Goal: Information Seeking & Learning: Compare options

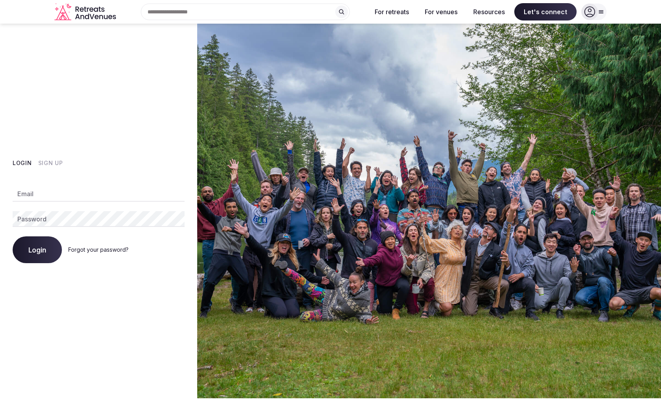
click at [24, 194] on input "Email" at bounding box center [99, 194] width 172 height 16
click at [52, 166] on button "Sign Up" at bounding box center [50, 163] width 25 height 8
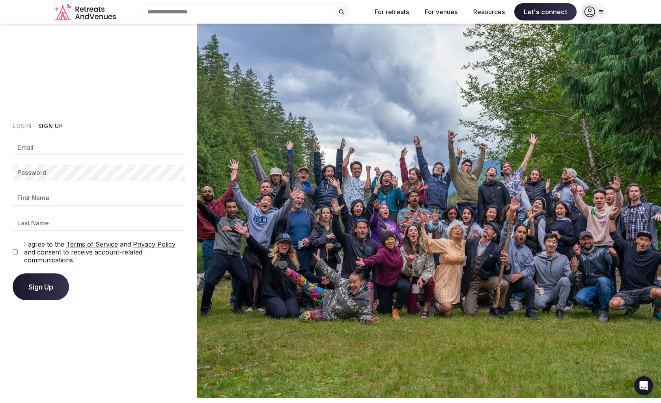
click at [27, 146] on input "Email" at bounding box center [99, 148] width 172 height 16
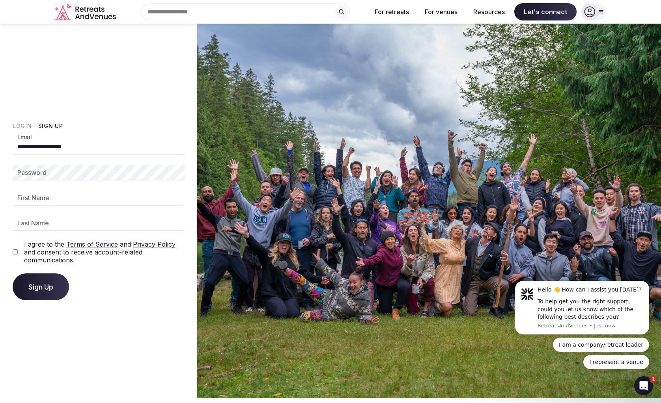
type input "**********"
click at [174, 399] on com-1password-button at bounding box center [330, 399] width 661 height 0
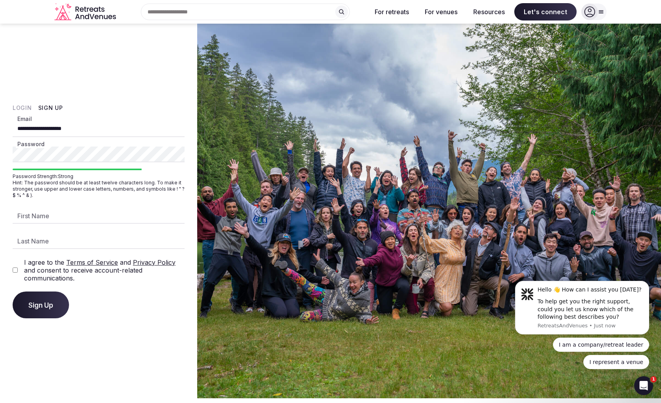
click at [46, 216] on input "First Name" at bounding box center [99, 216] width 172 height 16
type input "****"
type input "*****"
click at [11, 267] on div "**********" at bounding box center [98, 211] width 197 height 375
click at [38, 304] on span "Sign Up" at bounding box center [40, 305] width 25 height 8
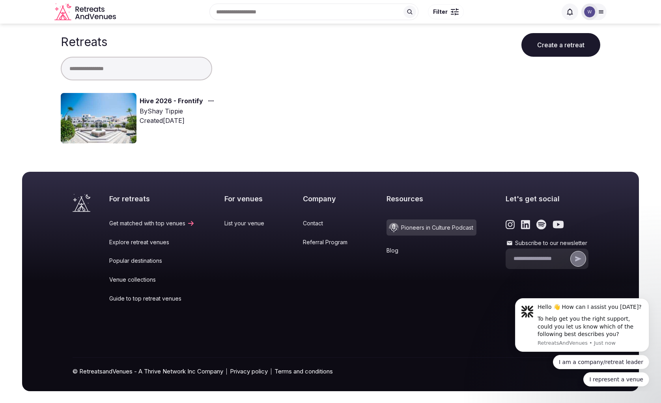
click at [72, 109] on img at bounding box center [99, 118] width 76 height 50
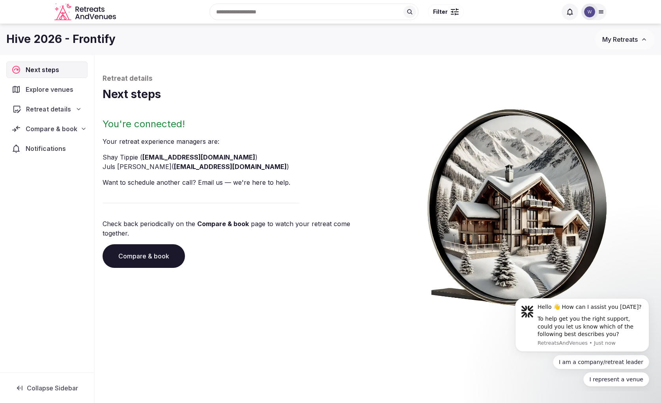
click at [56, 108] on span "Retreat details" at bounding box center [48, 108] width 45 height 9
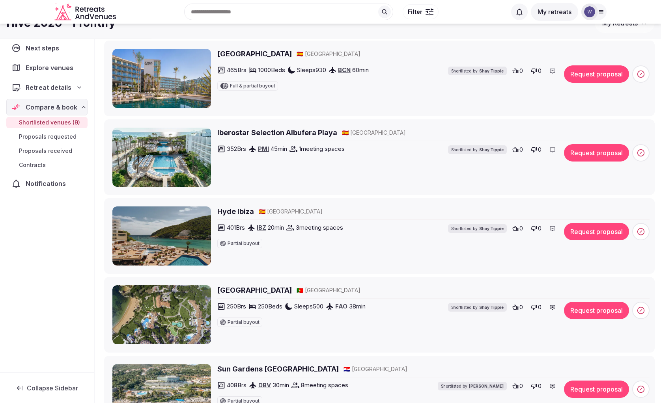
scroll to position [248, 0]
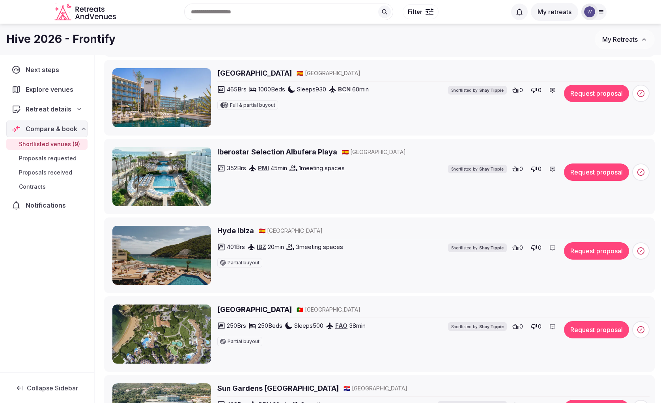
click at [261, 151] on h2 "Iberostar Selection Albufera Playa" at bounding box center [277, 152] width 120 height 10
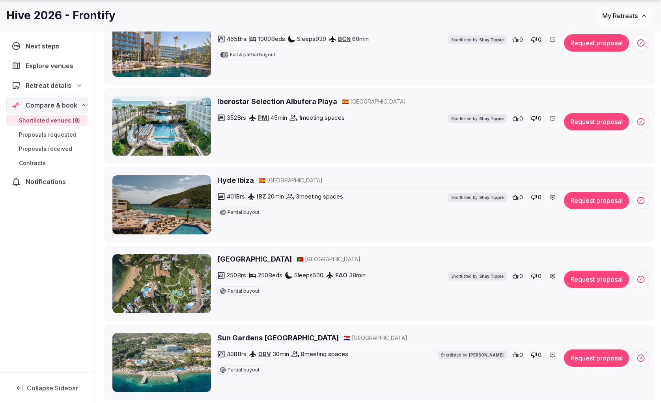
scroll to position [299, 0]
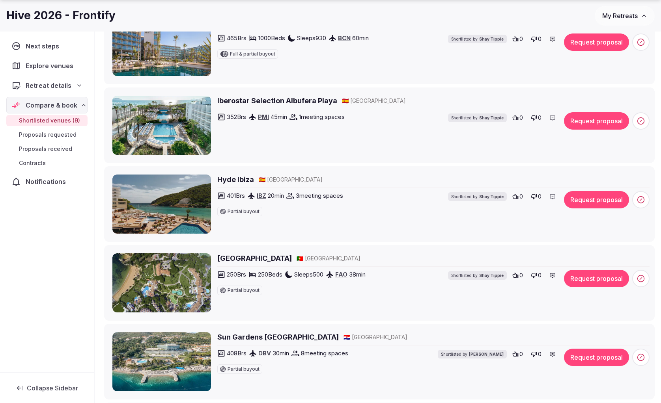
click at [176, 211] on img at bounding box center [161, 204] width 99 height 59
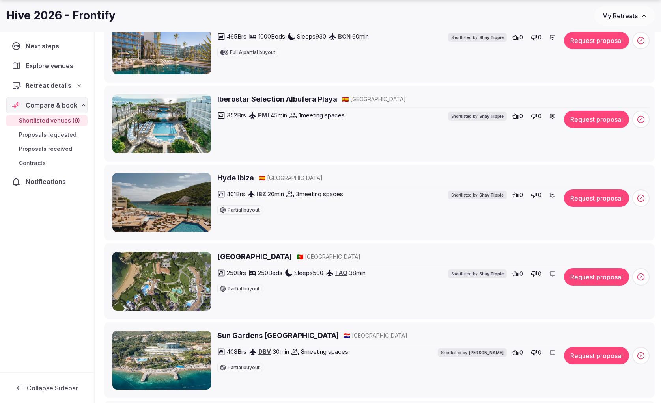
scroll to position [300, 0]
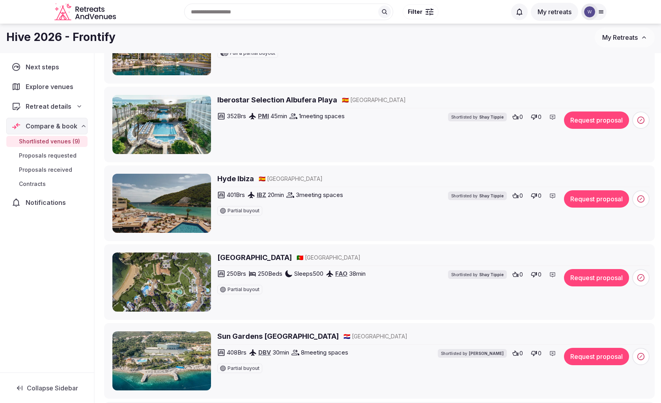
click at [233, 178] on h2 "Hyde Ibiza" at bounding box center [235, 179] width 37 height 10
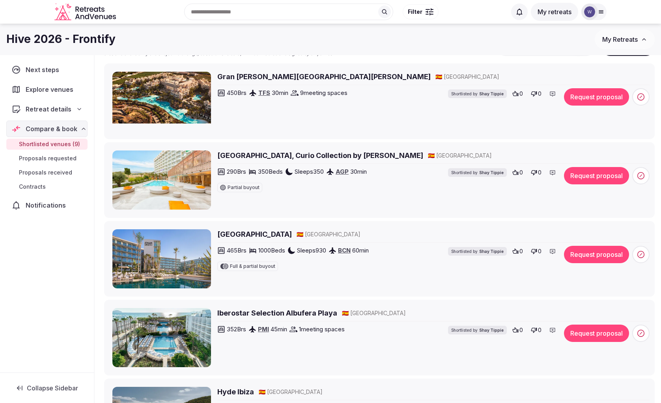
scroll to position [65, 0]
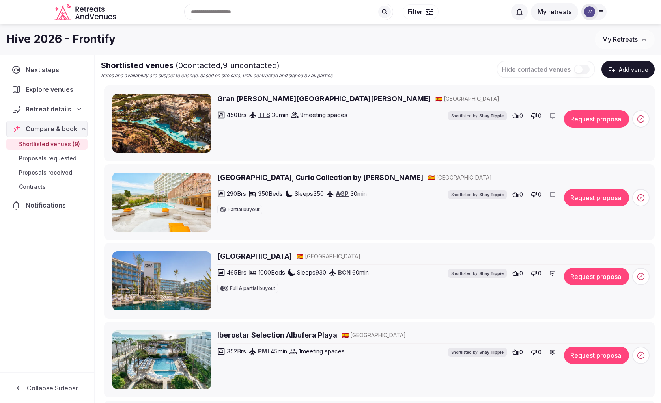
click at [239, 176] on h2 "Higueron Hotel Malaga, Curio Collection by Hilton" at bounding box center [320, 178] width 206 height 10
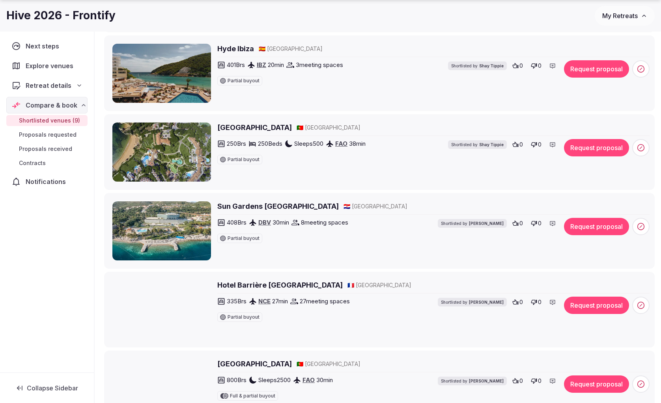
scroll to position [431, 0]
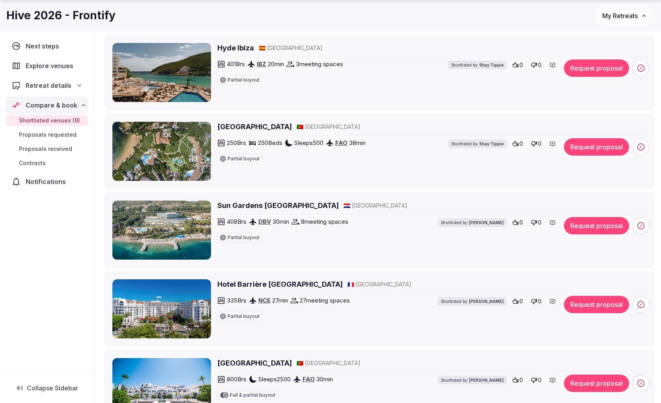
click at [239, 126] on h2 "Vila Vita Parc, Resort & Spa" at bounding box center [254, 127] width 75 height 10
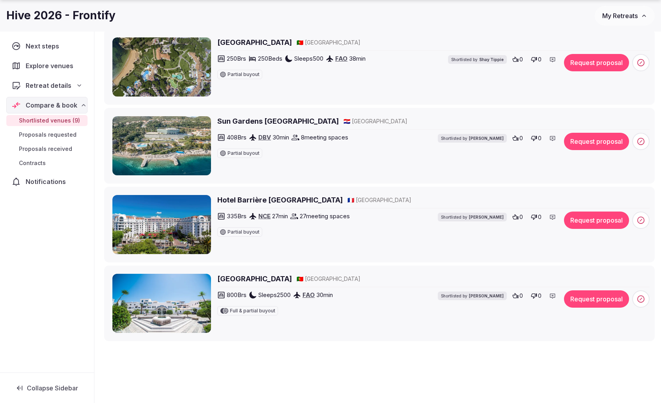
scroll to position [514, 0]
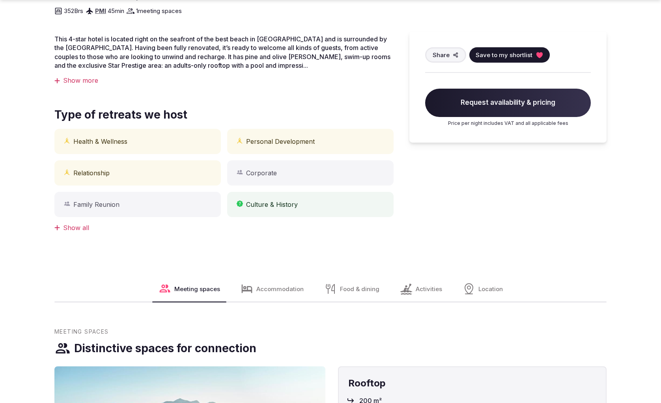
scroll to position [274, 0]
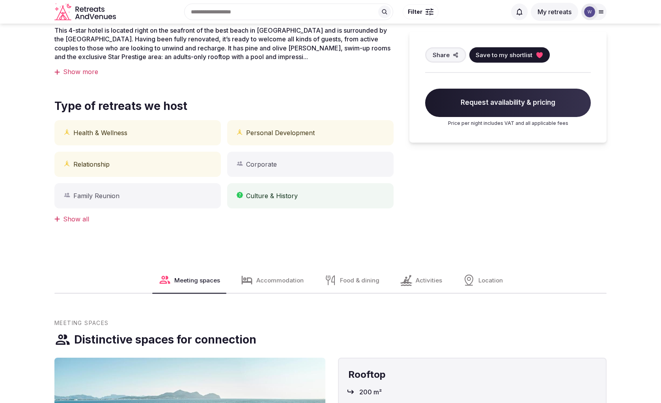
click at [280, 288] on div "Accommodation" at bounding box center [272, 280] width 76 height 25
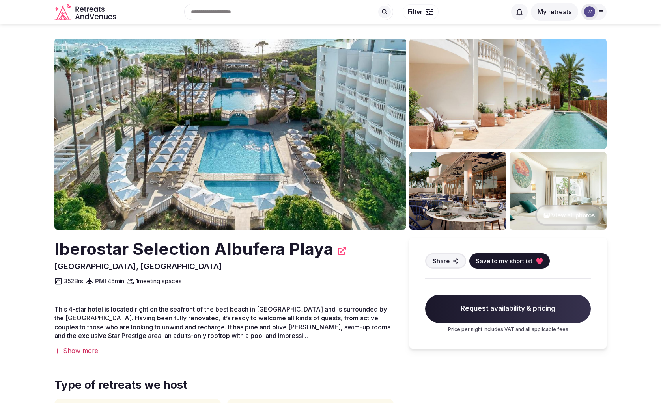
scroll to position [2, 0]
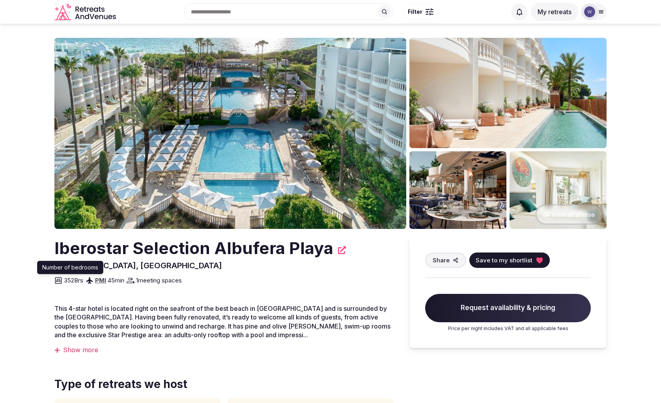
click at [75, 282] on span "352 Brs" at bounding box center [73, 280] width 19 height 8
click at [75, 353] on div "Show more" at bounding box center [223, 350] width 339 height 9
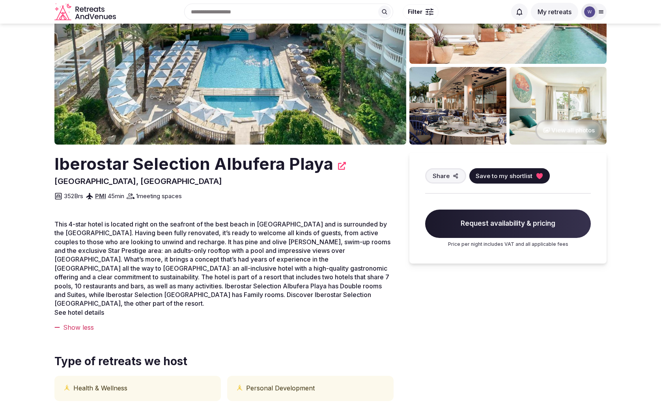
scroll to position [0, 0]
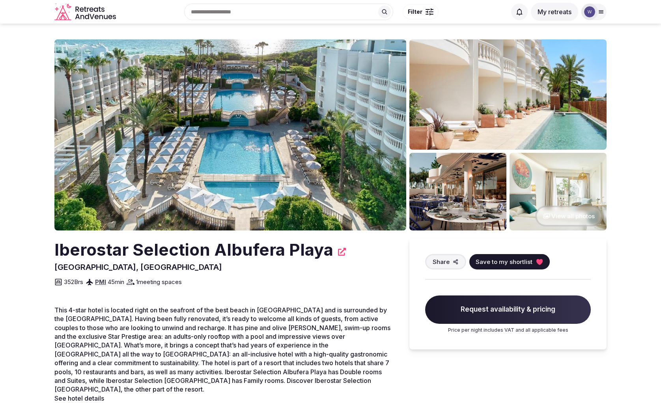
click at [574, 217] on button "View all photos" at bounding box center [568, 216] width 67 height 21
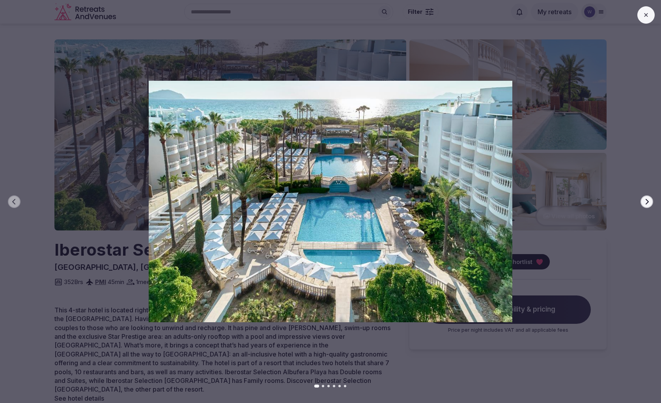
click at [645, 204] on icon "button" at bounding box center [646, 202] width 6 height 6
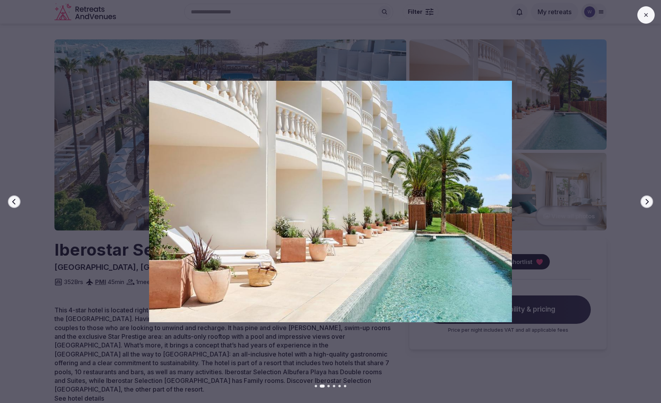
click at [645, 204] on icon "button" at bounding box center [646, 202] width 6 height 6
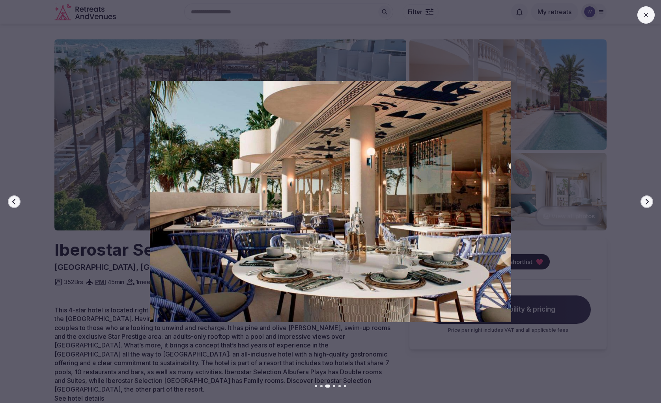
click at [645, 204] on icon "button" at bounding box center [646, 202] width 6 height 6
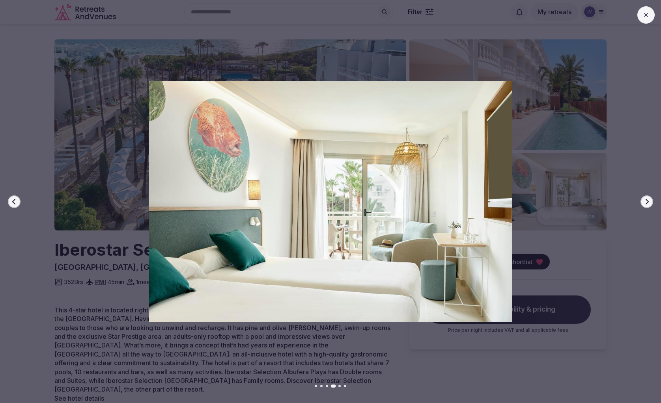
click at [645, 204] on icon "button" at bounding box center [646, 202] width 6 height 6
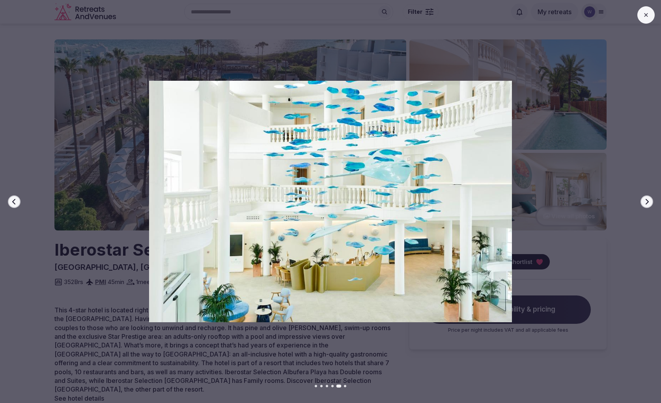
click at [647, 15] on icon at bounding box center [646, 15] width 6 height 6
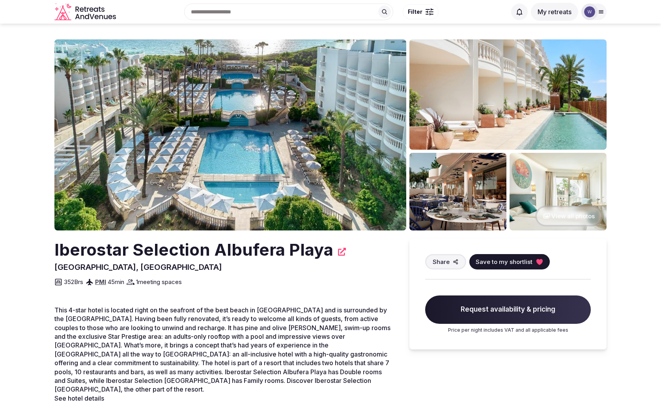
click at [581, 219] on button "View all photos" at bounding box center [568, 216] width 67 height 21
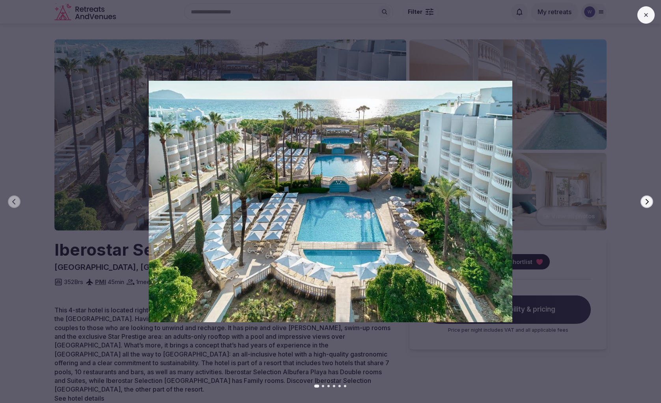
click at [648, 201] on icon "button" at bounding box center [646, 202] width 6 height 6
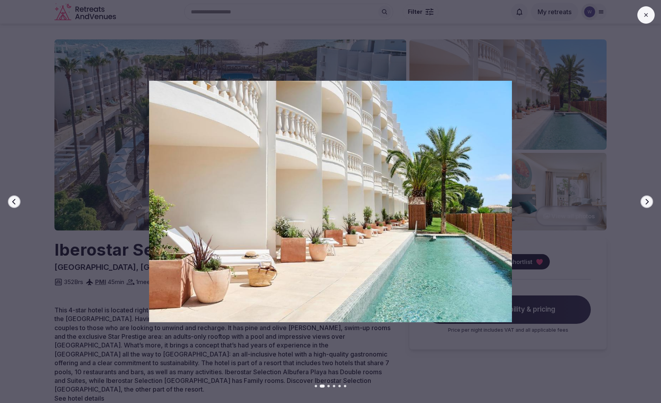
click at [648, 201] on icon "button" at bounding box center [646, 202] width 6 height 6
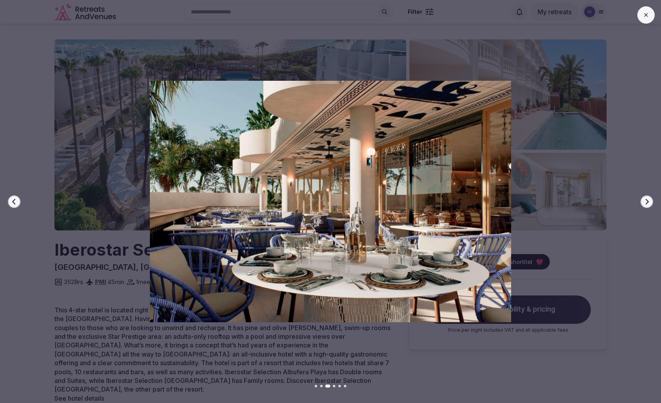
click at [648, 201] on icon "button" at bounding box center [646, 202] width 6 height 6
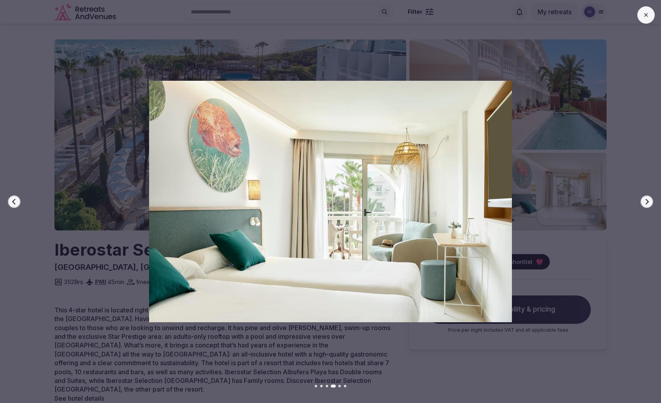
click at [648, 201] on icon "button" at bounding box center [646, 202] width 6 height 6
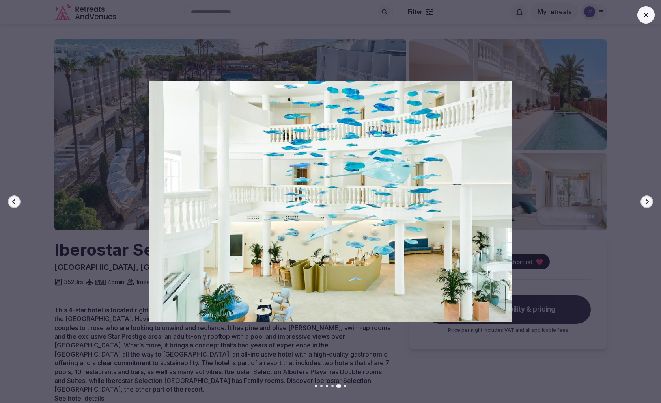
click at [648, 201] on icon "button" at bounding box center [646, 202] width 6 height 6
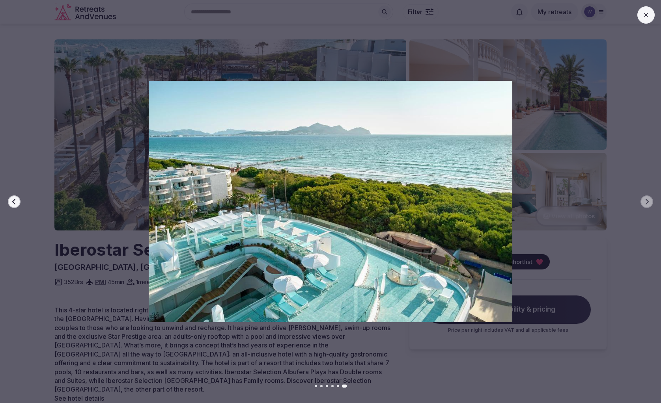
click at [648, 14] on icon at bounding box center [646, 15] width 6 height 6
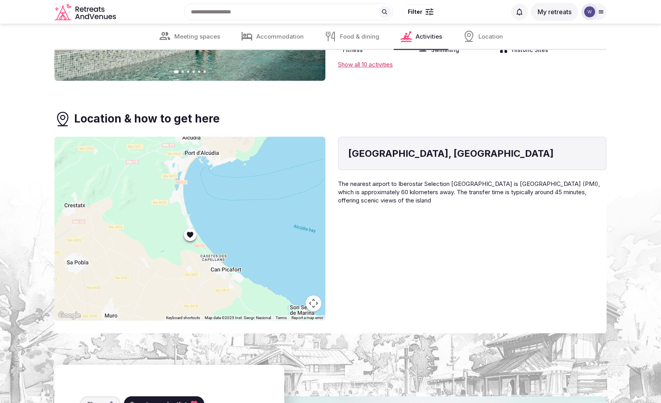
scroll to position [1618, 0]
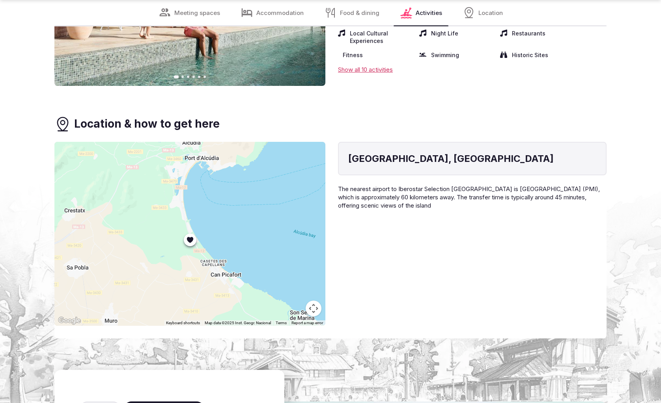
click at [316, 302] on button "Map camera controls" at bounding box center [314, 309] width 16 height 16
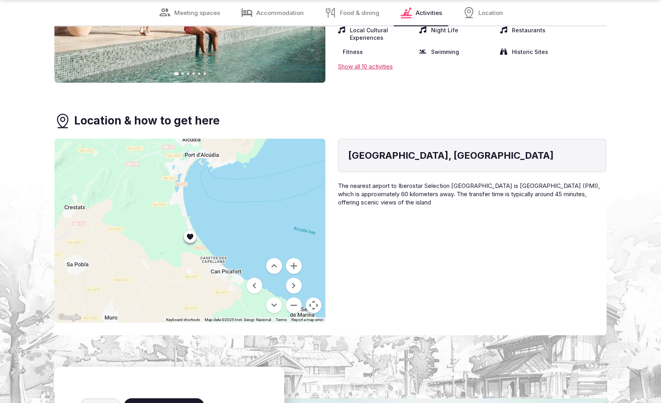
scroll to position [1622, 0]
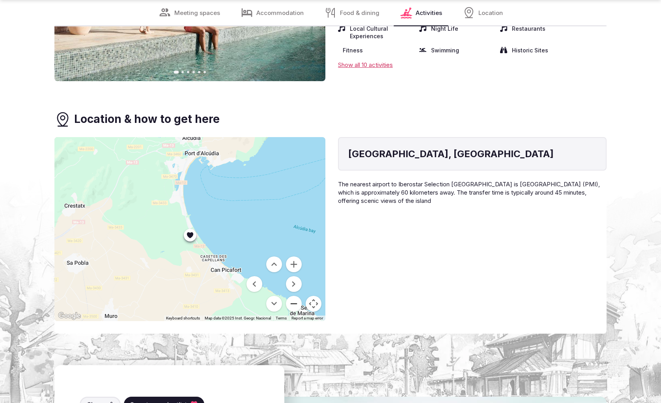
click at [296, 296] on button "Zoom out" at bounding box center [294, 304] width 16 height 16
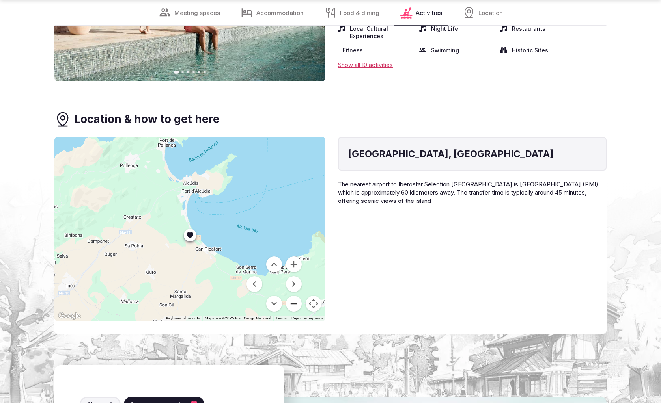
scroll to position [1621, 0]
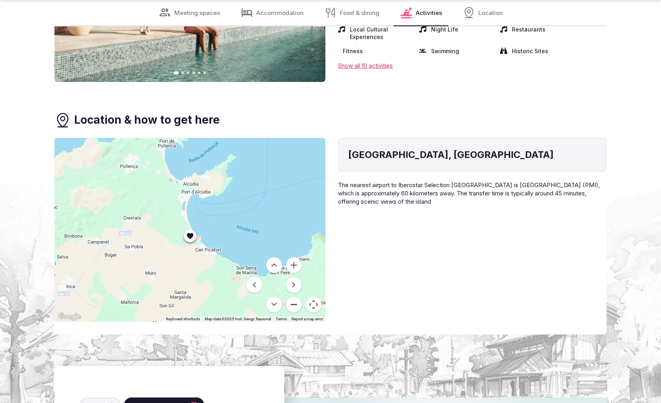
click at [296, 297] on button "Zoom out" at bounding box center [294, 305] width 16 height 16
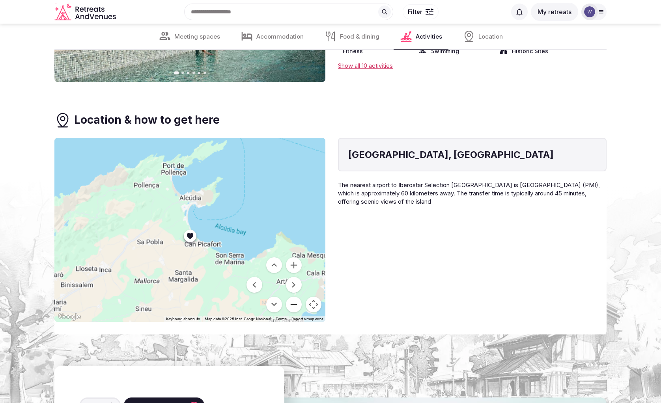
click at [296, 297] on button "Zoom out" at bounding box center [294, 305] width 16 height 16
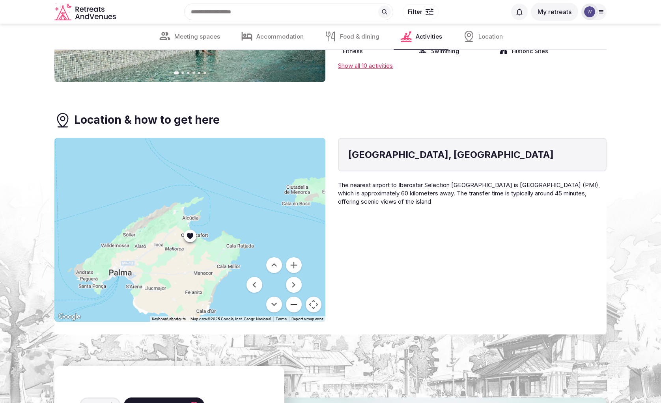
click at [296, 297] on button "Zoom out" at bounding box center [294, 305] width 16 height 16
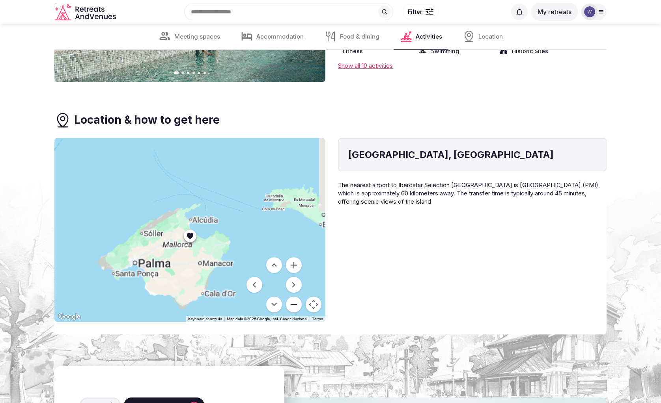
click at [296, 297] on button "Zoom out" at bounding box center [294, 305] width 16 height 16
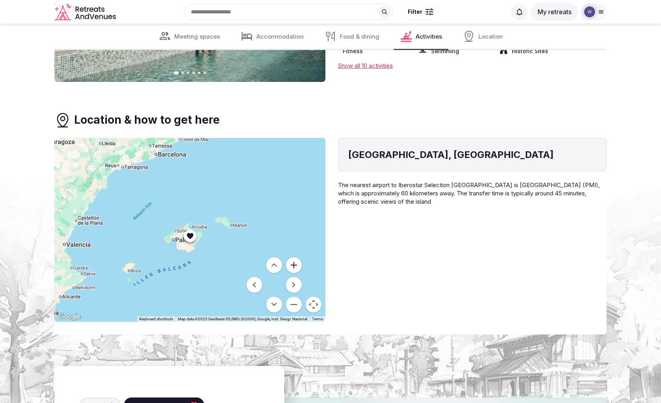
click at [296, 257] on button "Zoom in" at bounding box center [294, 265] width 16 height 16
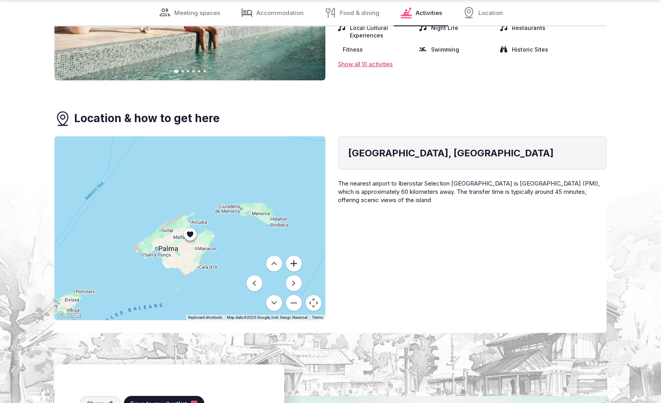
click at [296, 257] on button "Zoom in" at bounding box center [294, 264] width 16 height 16
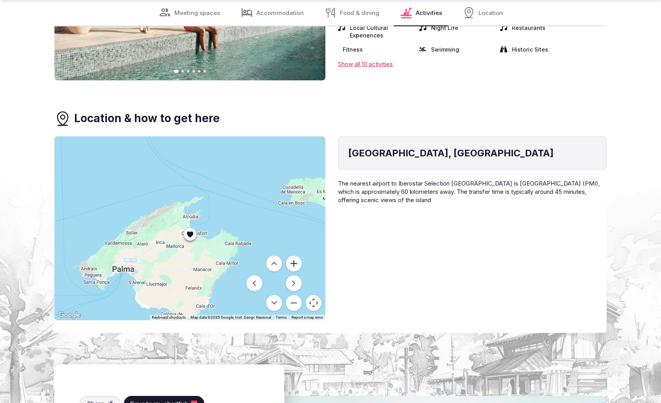
click at [296, 257] on button "Zoom in" at bounding box center [294, 264] width 16 height 16
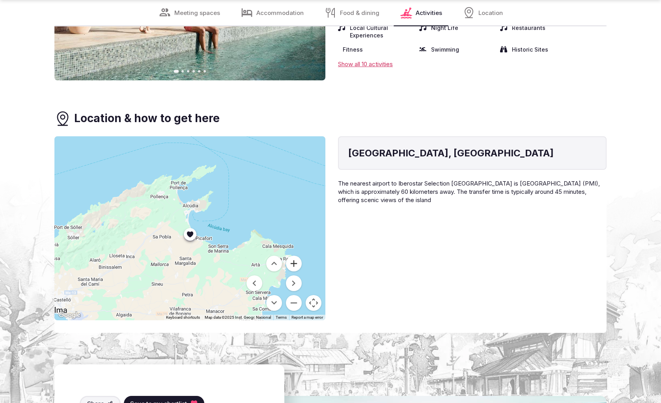
click at [296, 257] on button "Zoom in" at bounding box center [294, 264] width 16 height 16
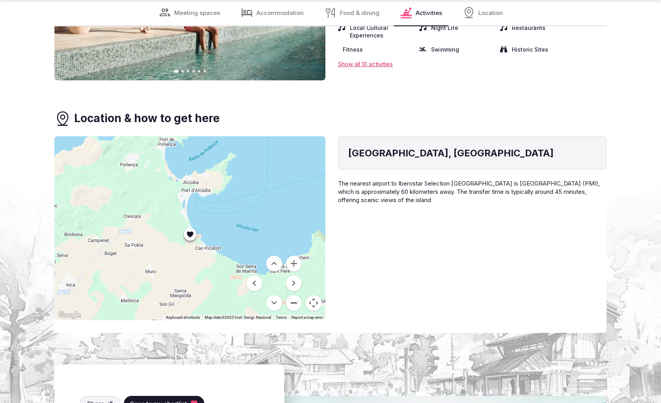
click at [289, 295] on button "Zoom out" at bounding box center [294, 303] width 16 height 16
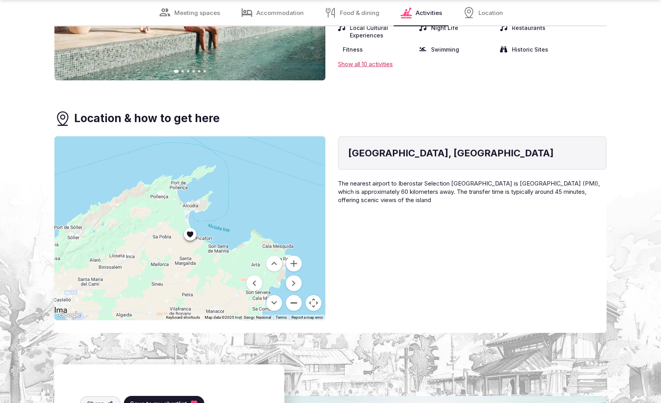
scroll to position [1623, 0]
click at [294, 296] on button "Zoom out" at bounding box center [294, 304] width 16 height 16
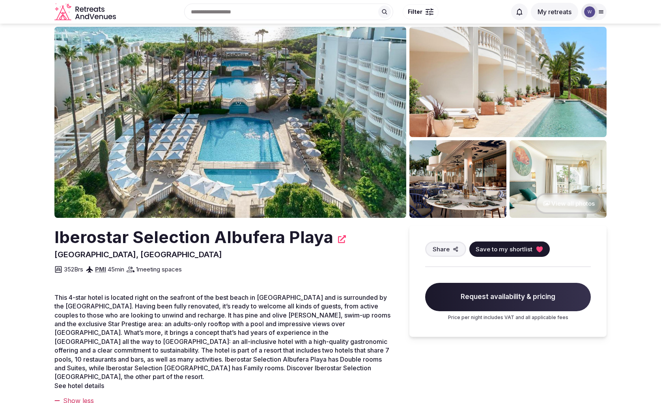
scroll to position [12, 0]
click at [276, 151] on img at bounding box center [230, 122] width 352 height 191
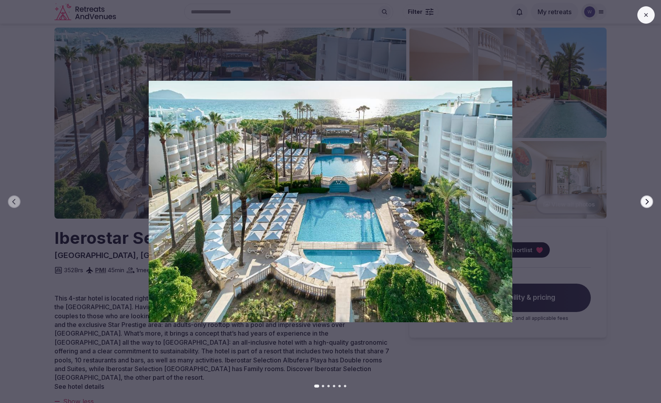
click at [649, 203] on icon "button" at bounding box center [646, 202] width 6 height 6
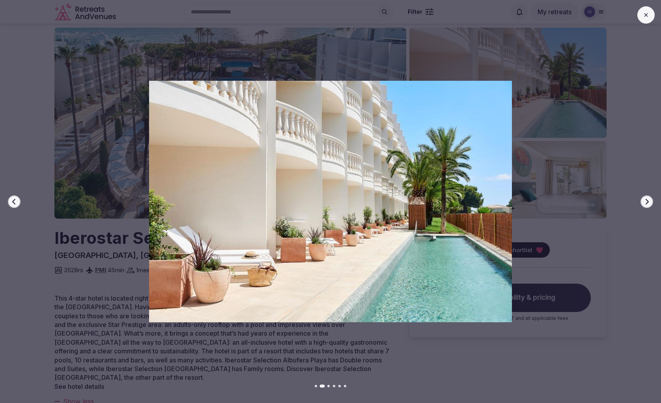
click at [648, 203] on icon "button" at bounding box center [646, 202] width 6 height 6
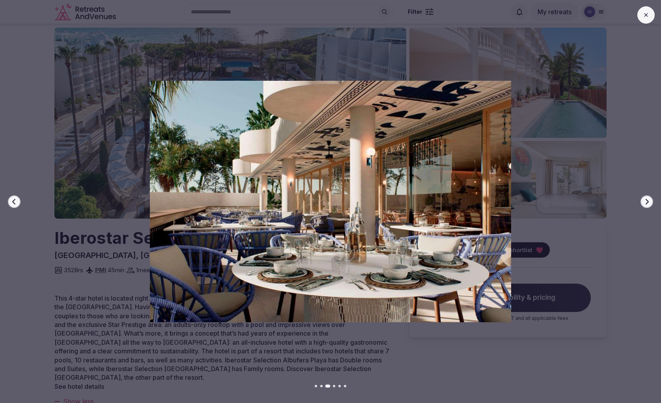
click at [648, 203] on icon "button" at bounding box center [646, 202] width 6 height 6
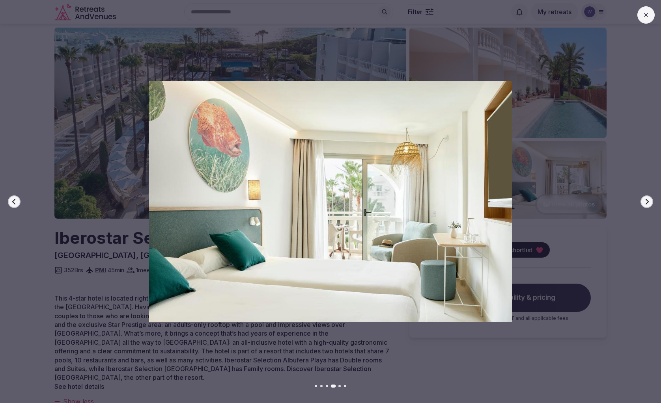
click at [648, 203] on icon "button" at bounding box center [646, 202] width 6 height 6
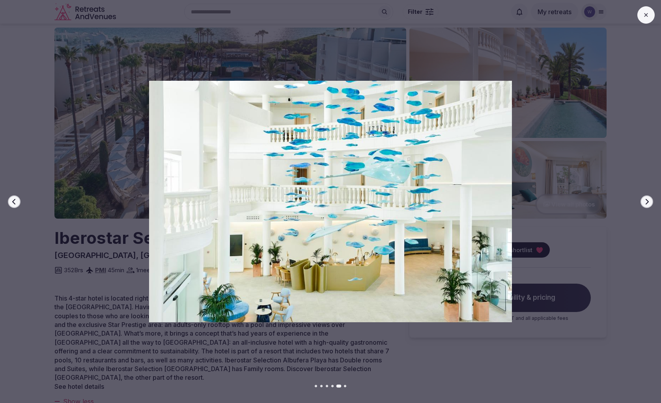
click at [648, 203] on icon "button" at bounding box center [646, 202] width 6 height 6
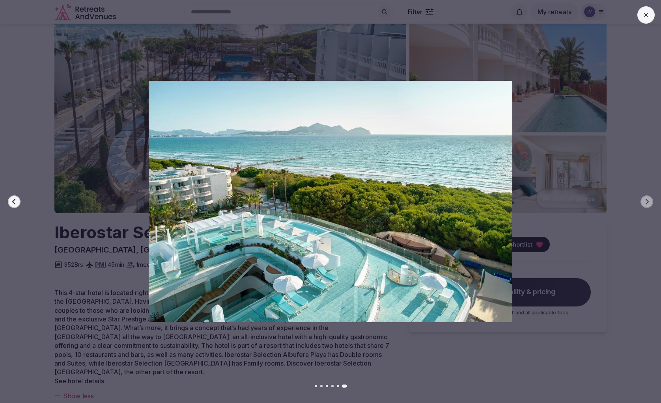
scroll to position [15, 0]
click at [645, 11] on button at bounding box center [645, 14] width 17 height 17
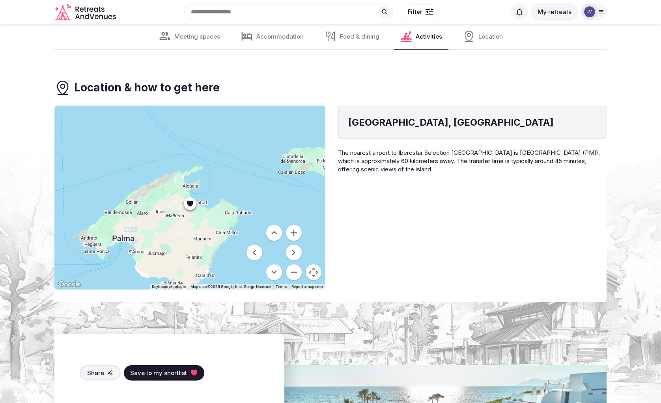
scroll to position [1668, 0]
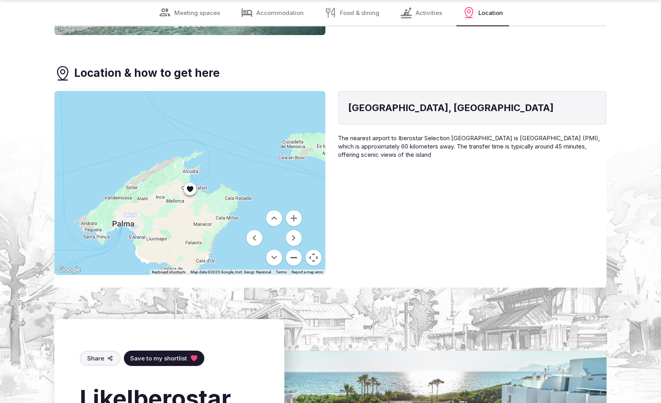
click at [294, 250] on button "Zoom out" at bounding box center [294, 258] width 16 height 16
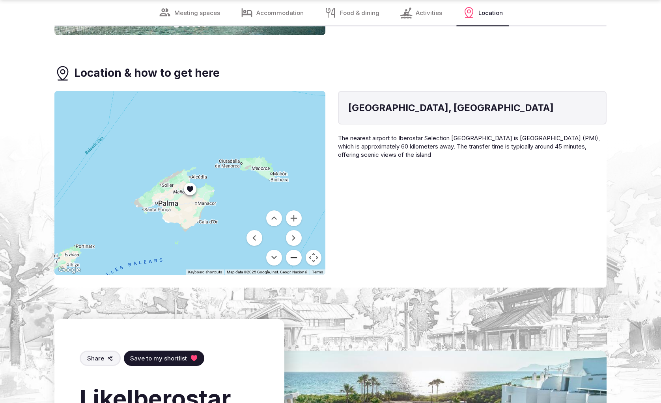
click at [294, 250] on button "Zoom out" at bounding box center [294, 258] width 16 height 16
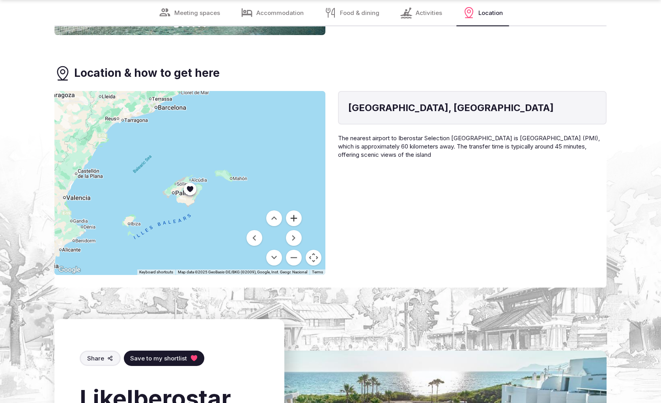
click at [294, 212] on button "Zoom in" at bounding box center [294, 219] width 16 height 16
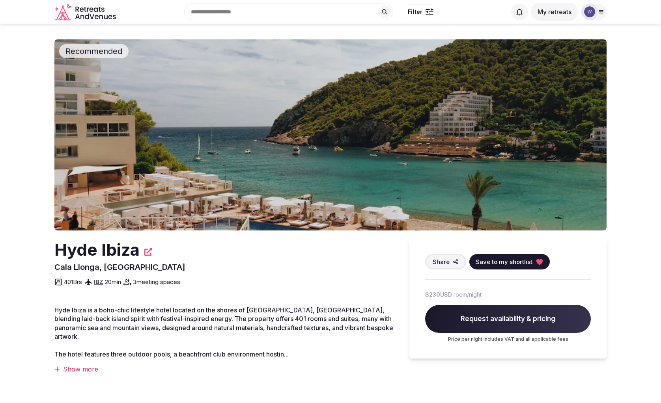
click at [288, 169] on img at bounding box center [330, 134] width 552 height 191
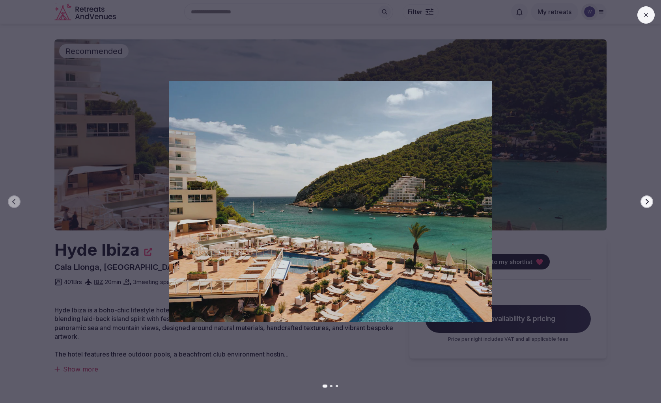
click at [645, 201] on icon "button" at bounding box center [646, 202] width 6 height 6
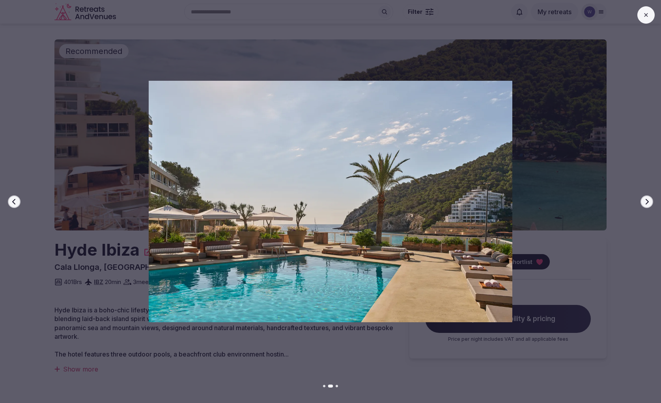
click at [645, 201] on icon "button" at bounding box center [646, 202] width 6 height 6
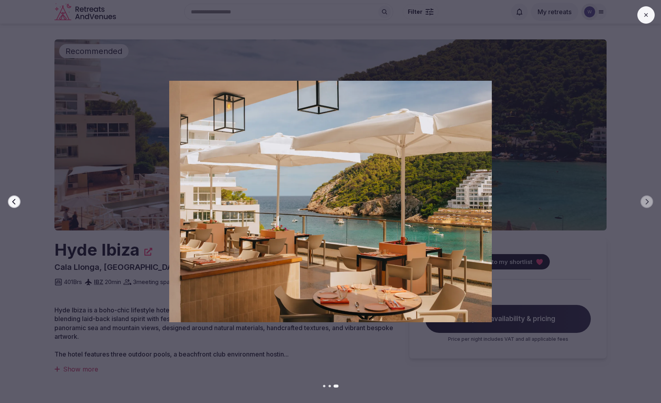
click at [643, 16] on icon at bounding box center [646, 15] width 6 height 6
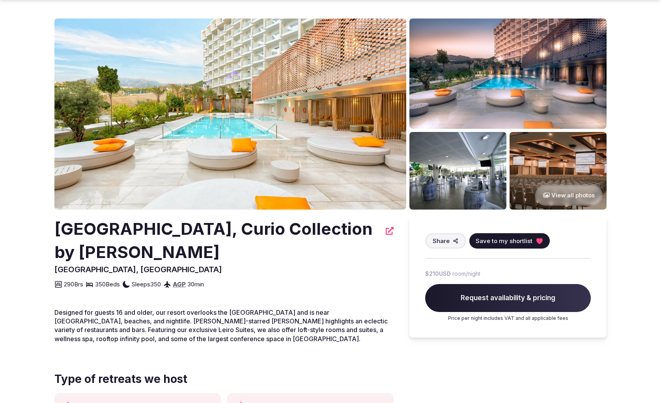
scroll to position [33, 0]
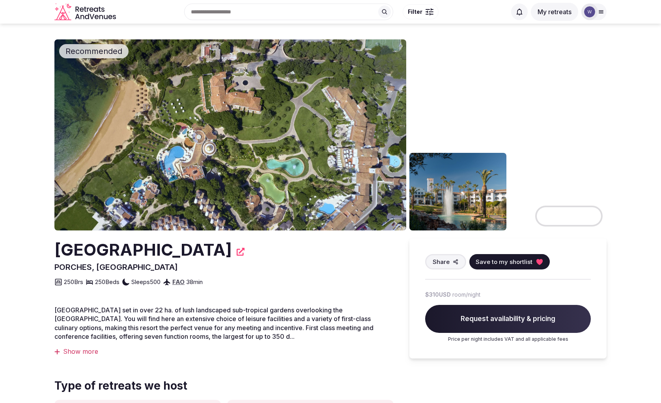
scroll to position [2, 0]
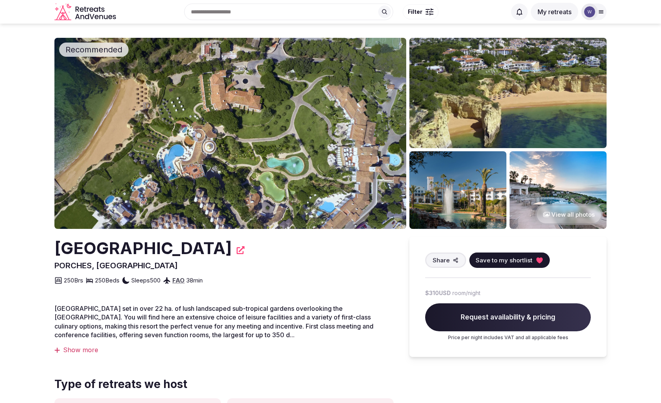
click at [565, 213] on button "View all photos" at bounding box center [568, 214] width 67 height 21
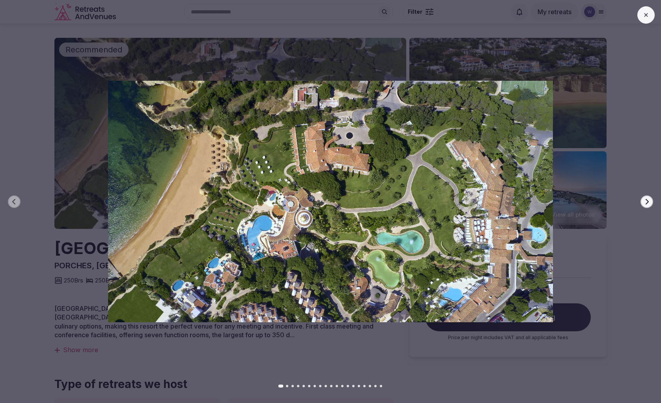
click at [648, 203] on icon "button" at bounding box center [646, 202] width 6 height 6
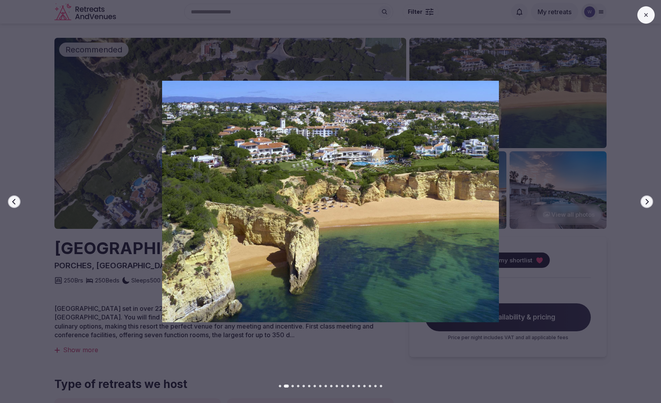
click at [648, 203] on icon "button" at bounding box center [646, 202] width 6 height 6
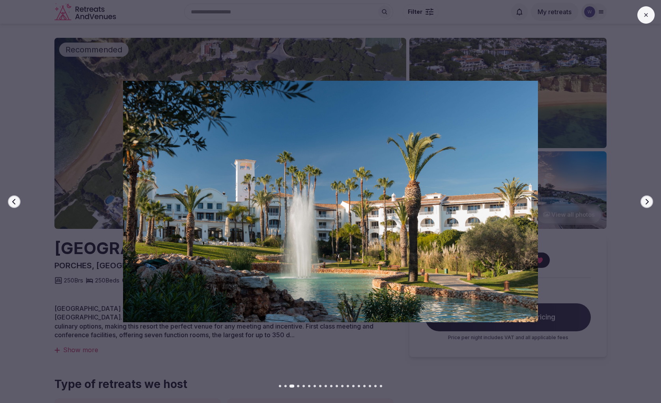
click at [648, 203] on icon "button" at bounding box center [646, 202] width 6 height 6
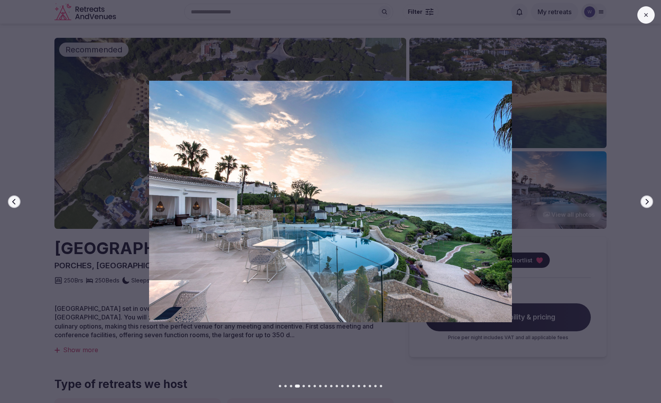
click at [648, 203] on icon "button" at bounding box center [646, 202] width 6 height 6
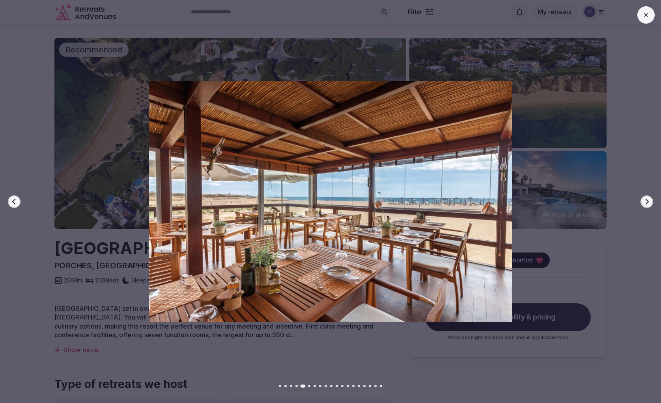
click at [639, 18] on button at bounding box center [645, 14] width 17 height 17
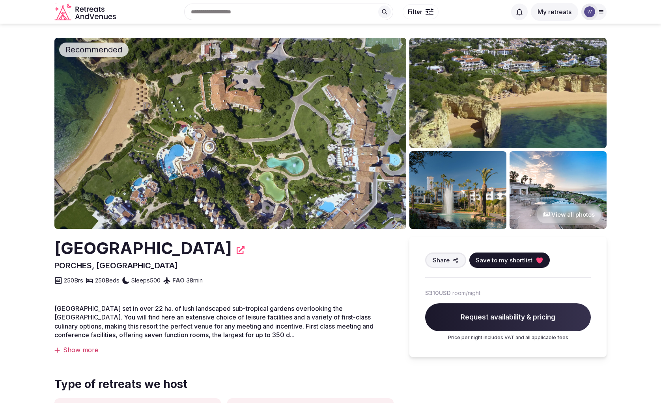
click at [555, 213] on button "View all photos" at bounding box center [568, 214] width 67 height 21
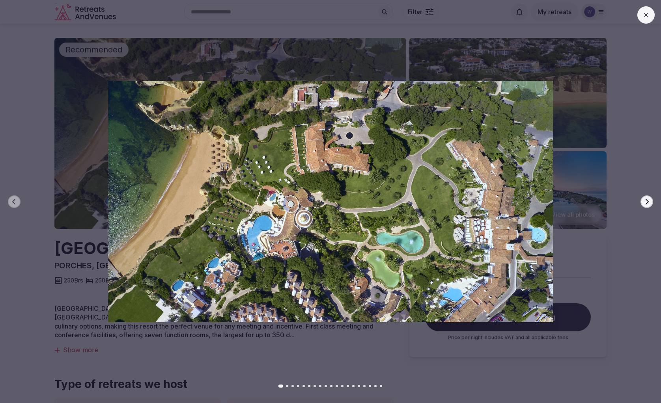
click at [646, 200] on icon "button" at bounding box center [646, 202] width 6 height 6
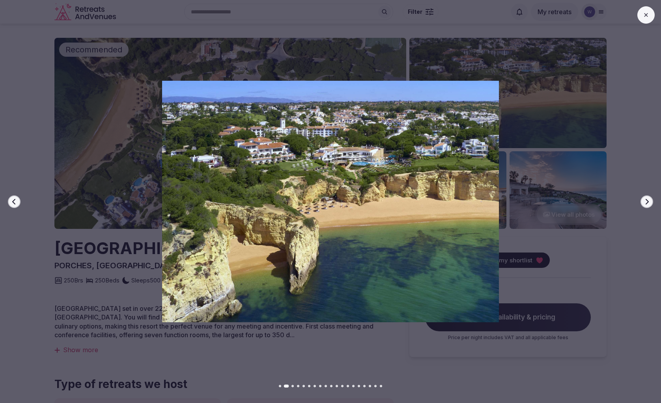
click at [646, 200] on icon "button" at bounding box center [646, 202] width 6 height 6
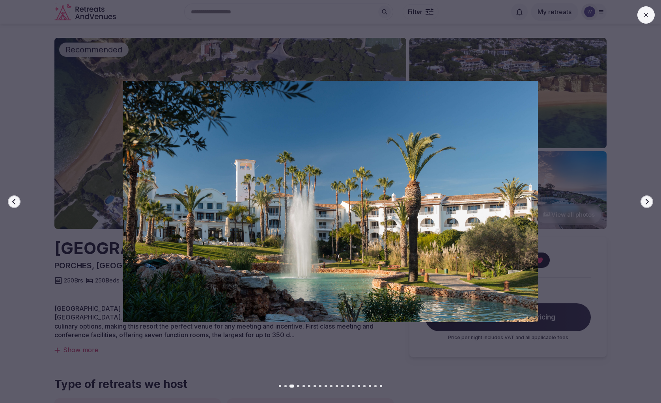
click at [646, 200] on icon "button" at bounding box center [646, 202] width 6 height 6
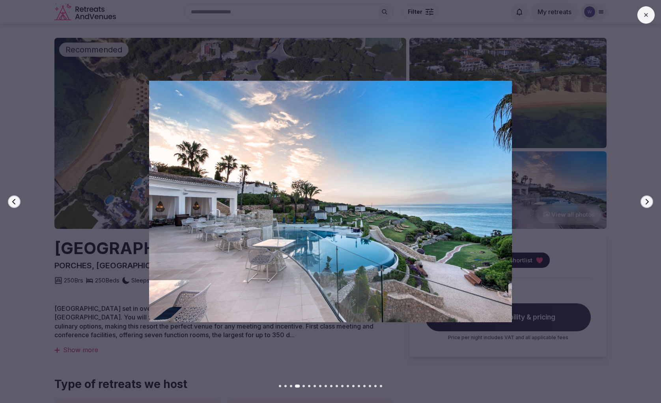
click at [646, 200] on icon "button" at bounding box center [646, 202] width 6 height 6
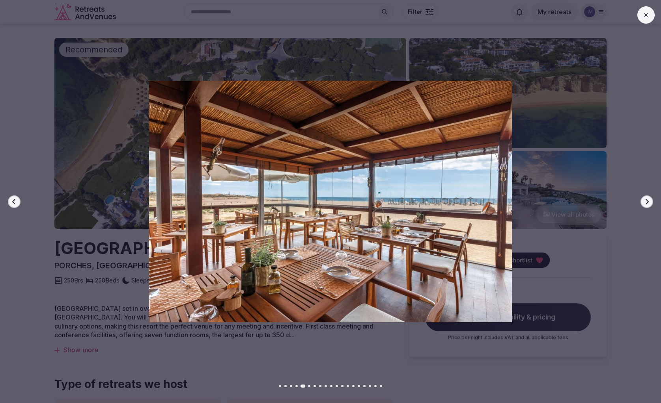
click at [646, 200] on icon "button" at bounding box center [646, 202] width 6 height 6
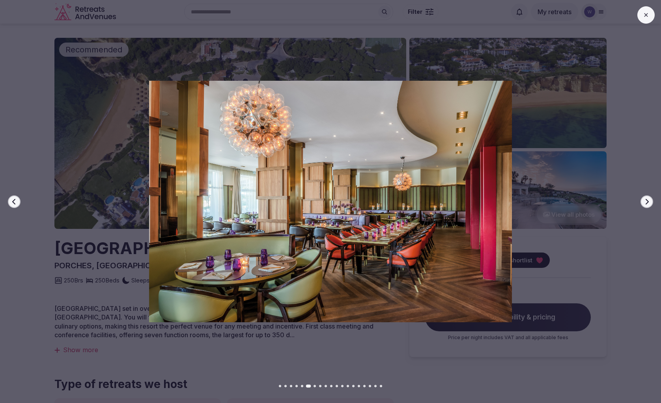
click at [646, 200] on icon "button" at bounding box center [646, 202] width 6 height 6
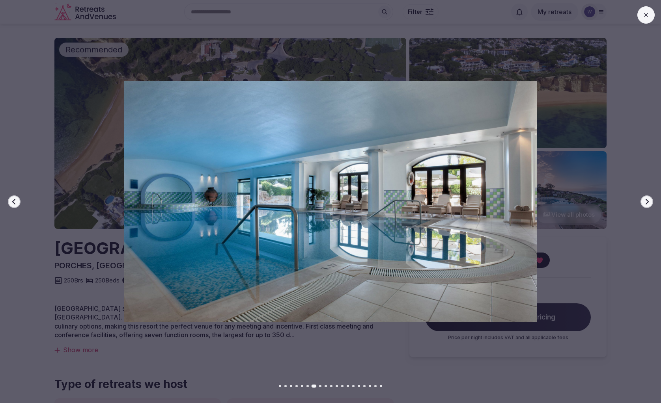
drag, startPoint x: 649, startPoint y: 21, endPoint x: 647, endPoint y: 25, distance: 4.1
click at [649, 21] on button at bounding box center [645, 14] width 17 height 17
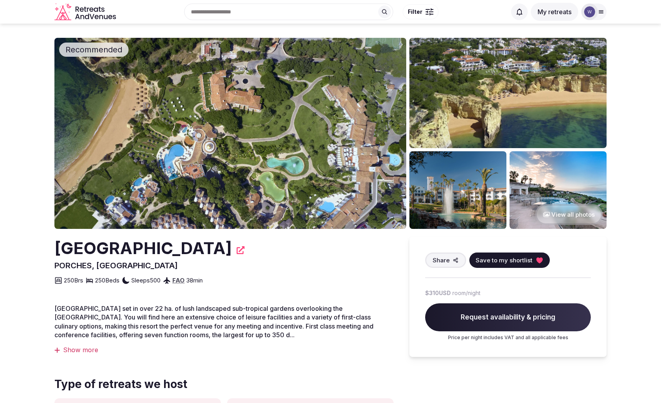
click at [577, 217] on button "View all photos" at bounding box center [568, 214] width 67 height 21
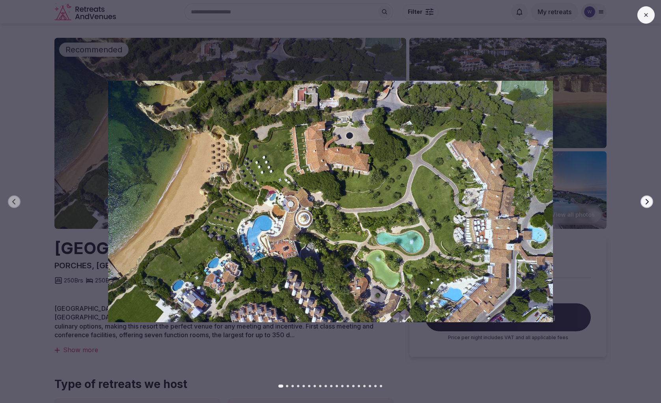
click at [646, 202] on icon "button" at bounding box center [646, 202] width 6 height 6
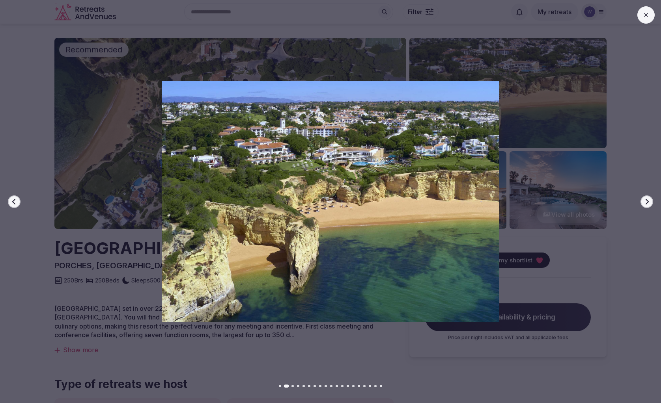
click at [643, 202] on icon "button" at bounding box center [646, 202] width 6 height 6
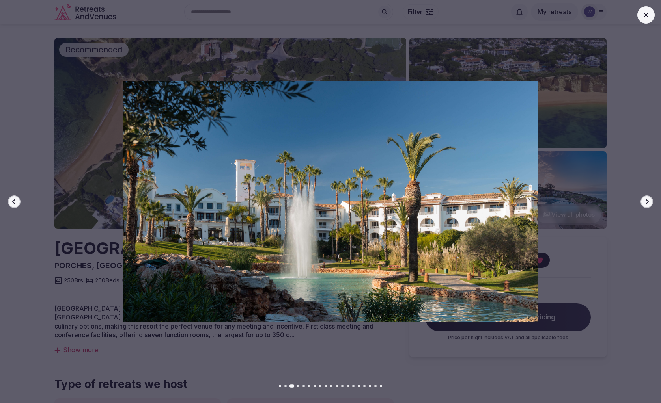
click at [643, 202] on icon "button" at bounding box center [646, 202] width 6 height 6
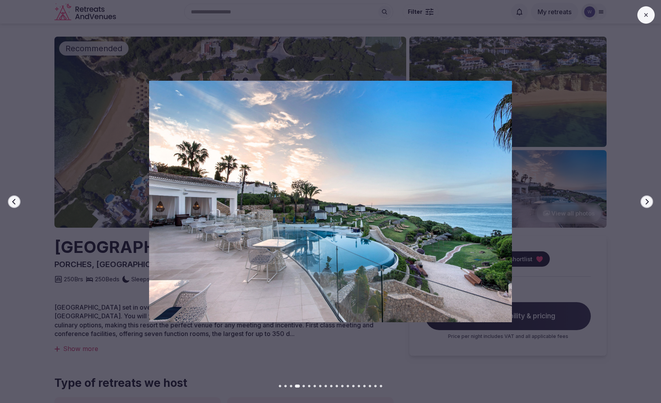
click at [643, 202] on icon "button" at bounding box center [646, 202] width 6 height 6
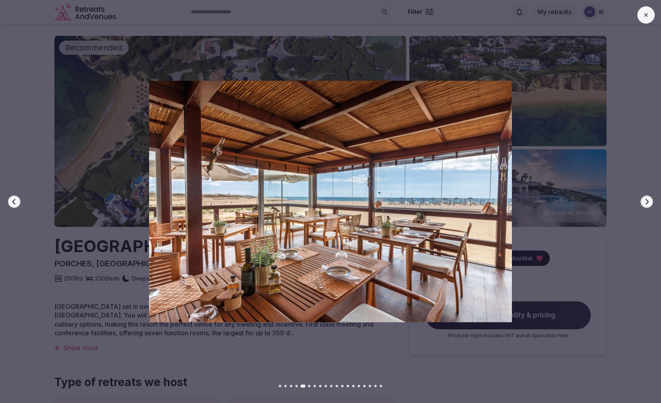
click at [643, 202] on icon "button" at bounding box center [646, 202] width 6 height 6
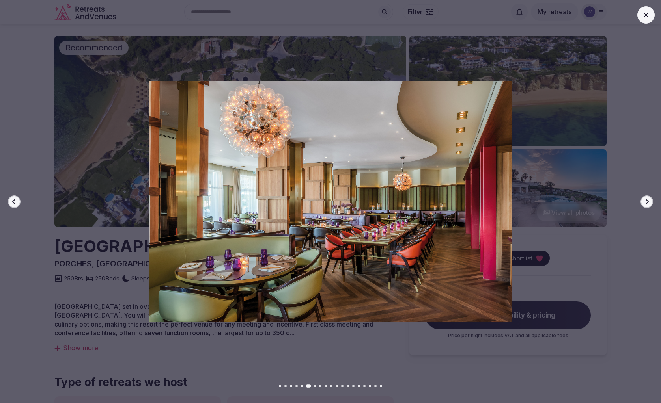
click at [643, 202] on icon "button" at bounding box center [646, 202] width 6 height 6
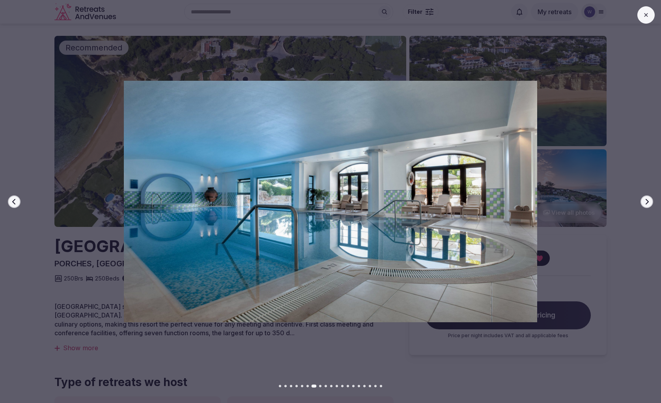
click at [643, 202] on icon "button" at bounding box center [646, 202] width 6 height 6
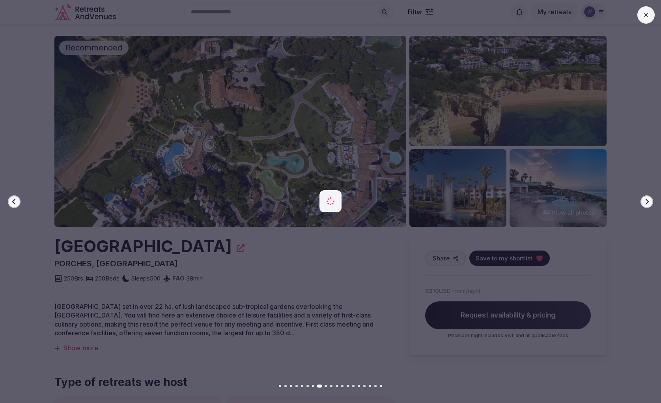
scroll to position [4, 0]
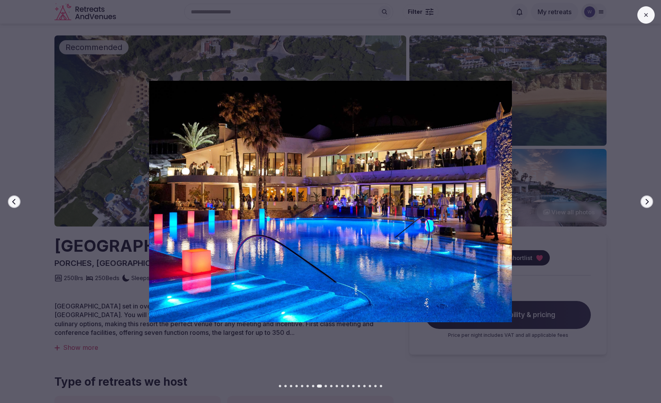
click at [643, 202] on icon "button" at bounding box center [646, 202] width 6 height 6
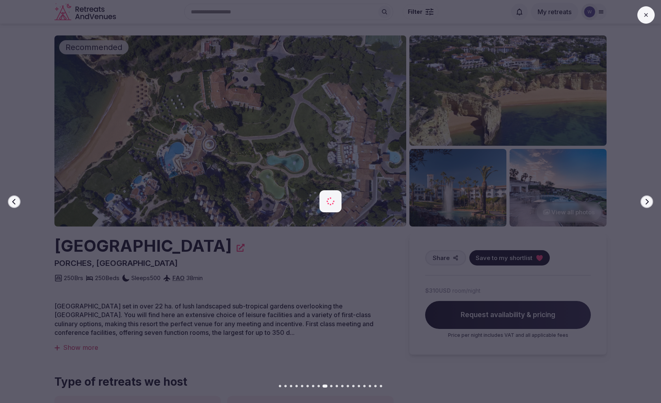
scroll to position [5, 0]
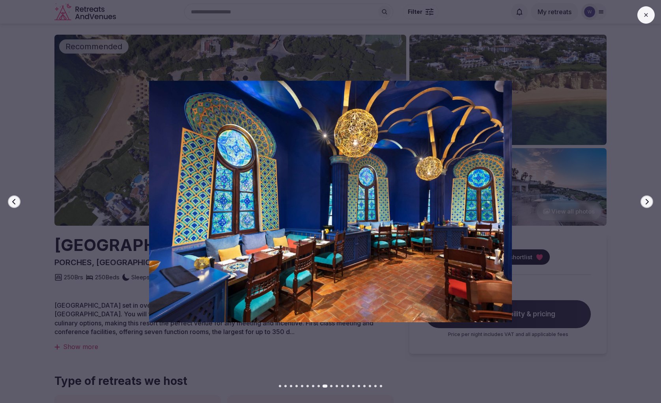
click at [643, 202] on icon "button" at bounding box center [646, 202] width 6 height 6
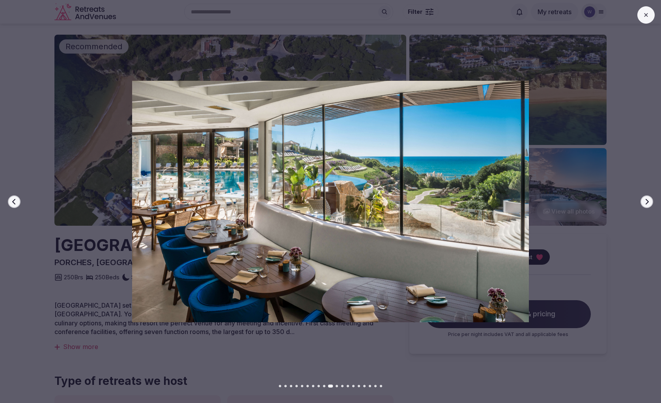
click at [643, 202] on icon "button" at bounding box center [646, 202] width 6 height 6
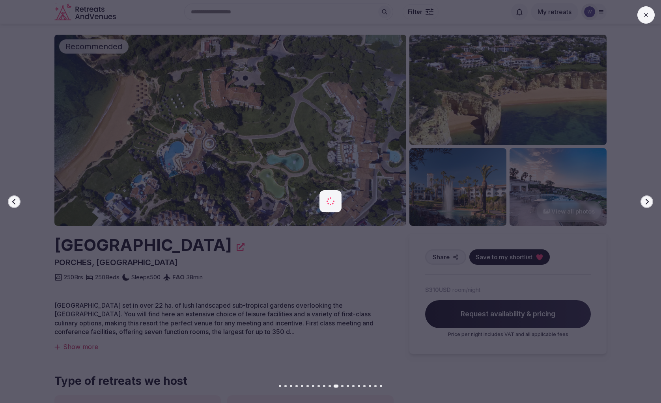
click at [643, 202] on icon "button" at bounding box center [646, 202] width 6 height 6
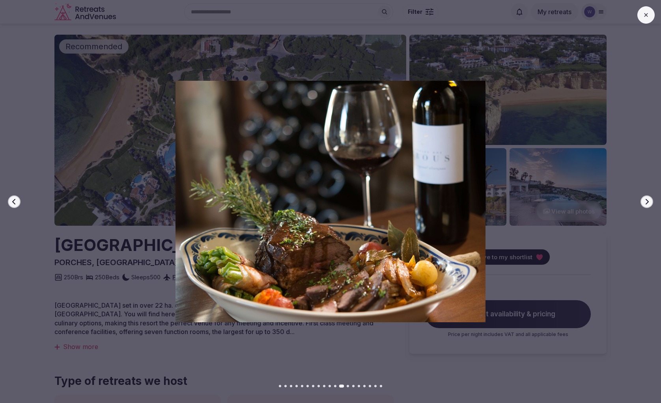
click at [643, 202] on icon "button" at bounding box center [646, 202] width 6 height 6
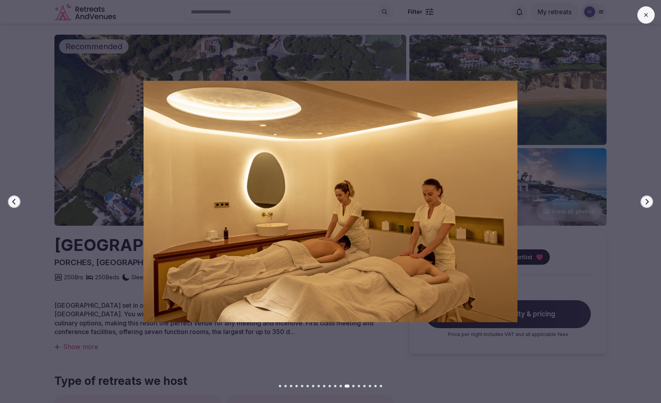
click at [643, 202] on icon "button" at bounding box center [646, 202] width 6 height 6
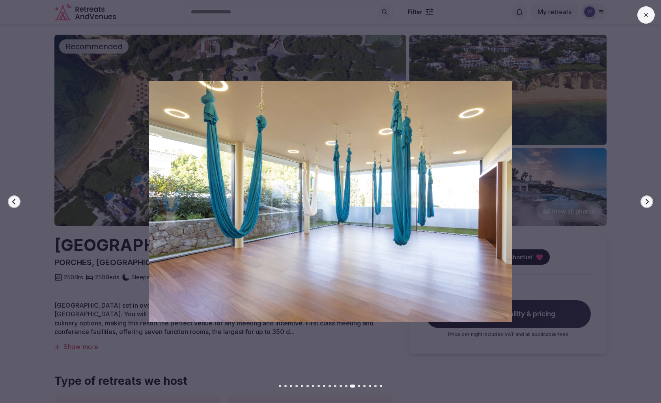
scroll to position [6, 0]
click at [643, 202] on icon "button" at bounding box center [646, 202] width 6 height 6
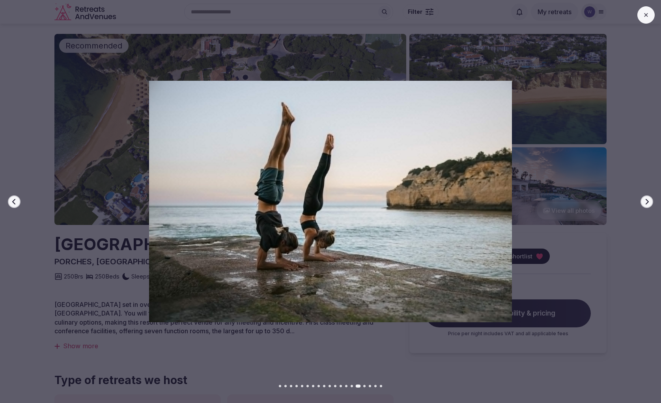
click at [643, 202] on icon "button" at bounding box center [646, 202] width 6 height 6
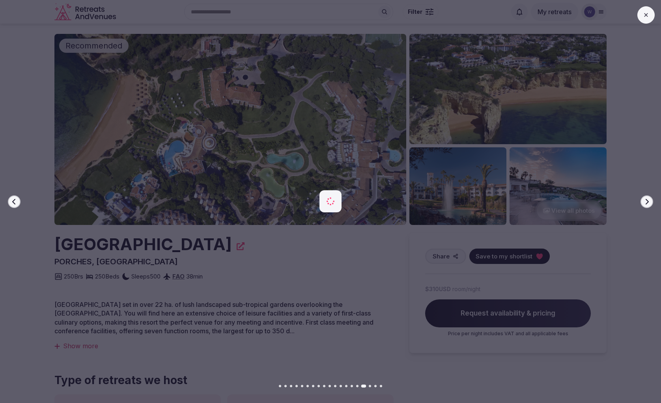
click at [643, 202] on icon "button" at bounding box center [646, 202] width 6 height 6
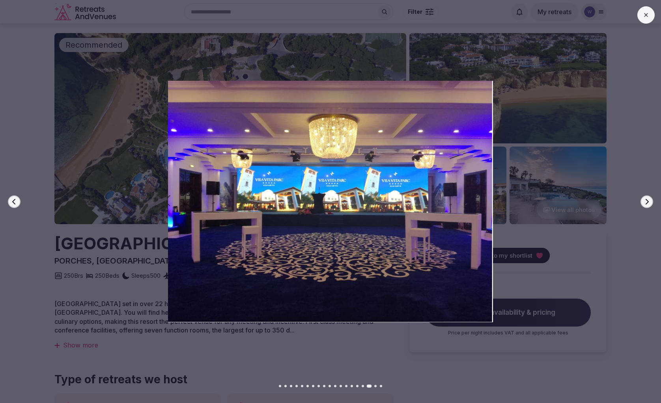
click at [643, 202] on icon "button" at bounding box center [646, 202] width 6 height 6
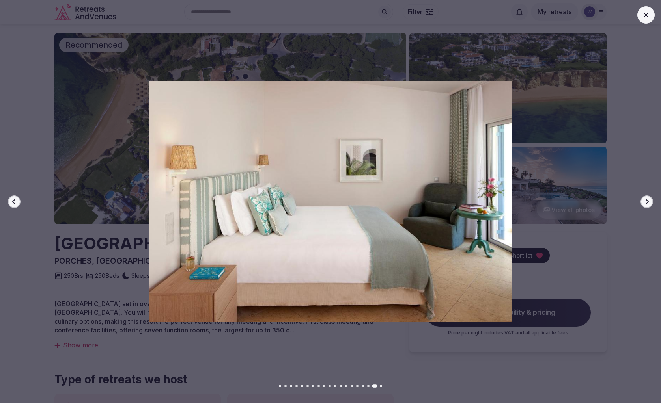
click at [643, 202] on icon "button" at bounding box center [646, 202] width 6 height 6
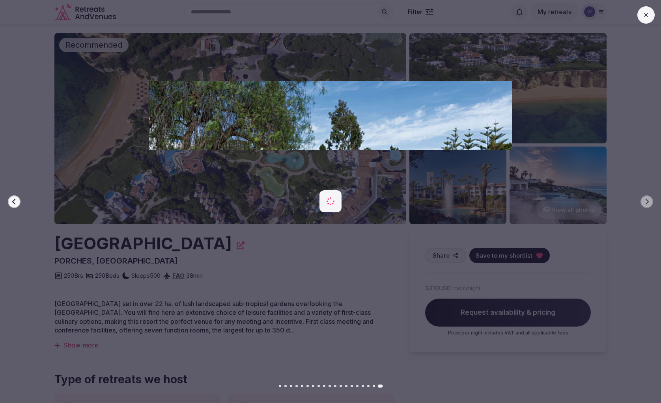
scroll to position [5, 0]
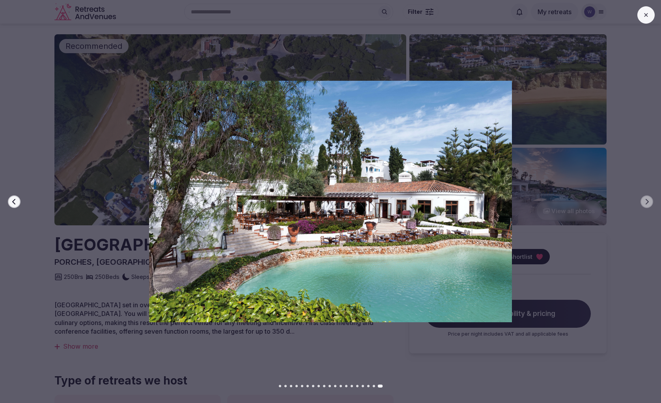
click at [639, 11] on button at bounding box center [645, 14] width 17 height 17
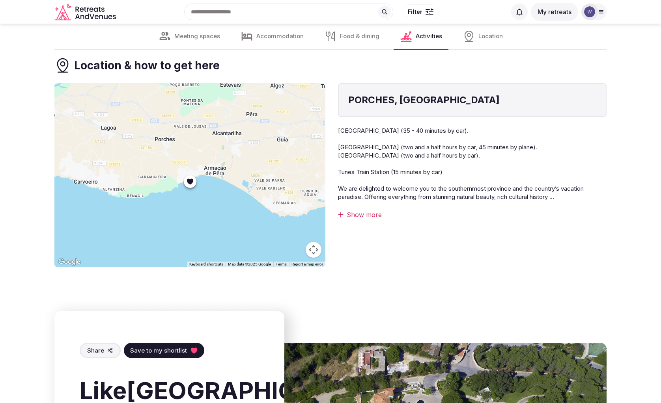
scroll to position [3998, 0]
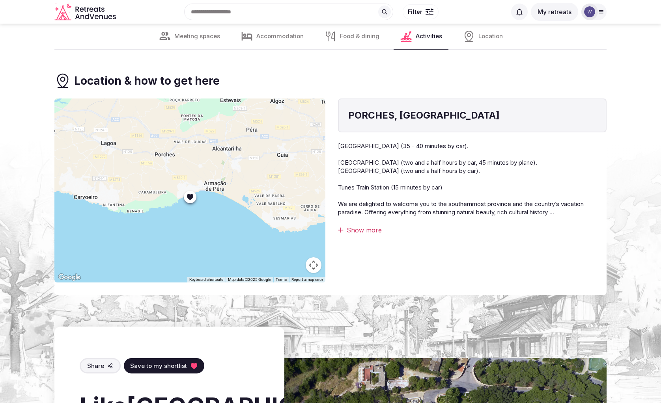
click at [312, 262] on button "Map camera controls" at bounding box center [314, 265] width 16 height 16
click at [291, 264] on button "Zoom out" at bounding box center [294, 265] width 16 height 16
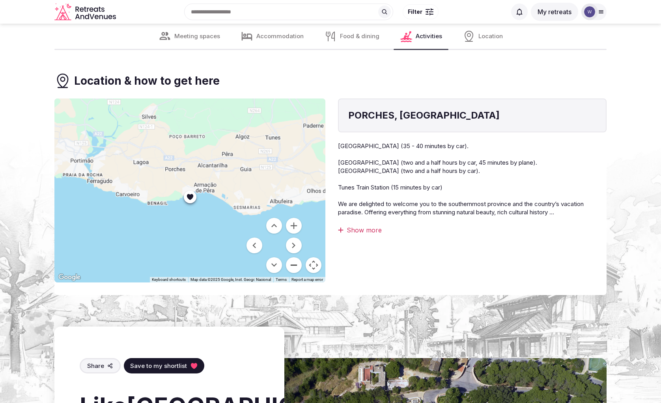
click at [291, 264] on button "Zoom out" at bounding box center [294, 265] width 16 height 16
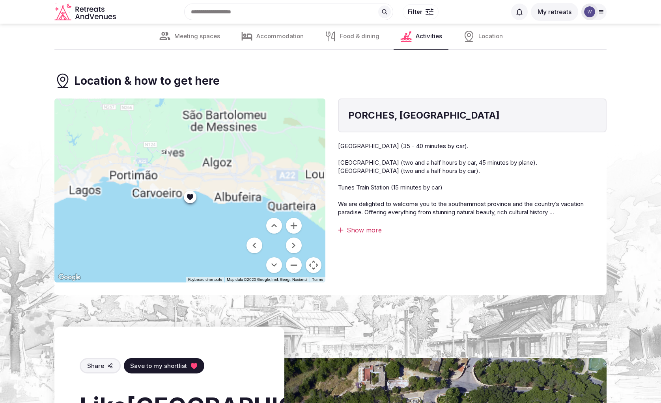
click at [291, 264] on button "Zoom out" at bounding box center [294, 265] width 16 height 16
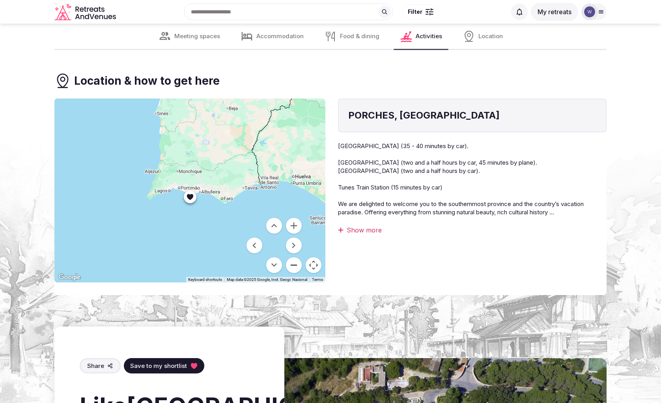
click at [291, 264] on button "Zoom out" at bounding box center [294, 265] width 16 height 16
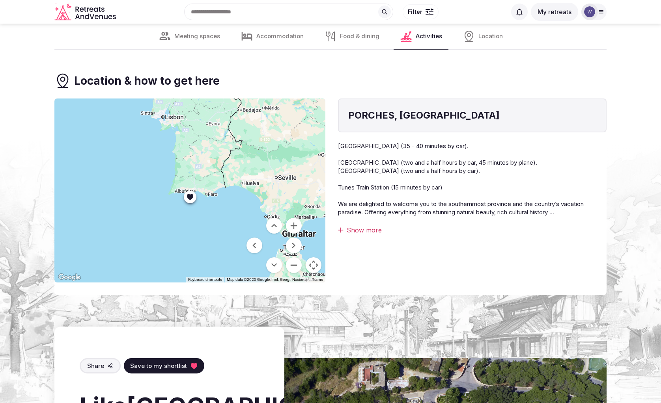
click at [291, 264] on button "Zoom out" at bounding box center [294, 265] width 16 height 16
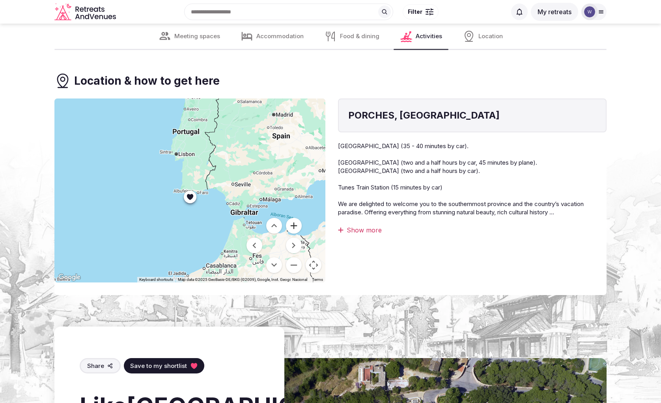
click at [293, 220] on button "Zoom in" at bounding box center [294, 226] width 16 height 16
